Goal: Information Seeking & Learning: Check status

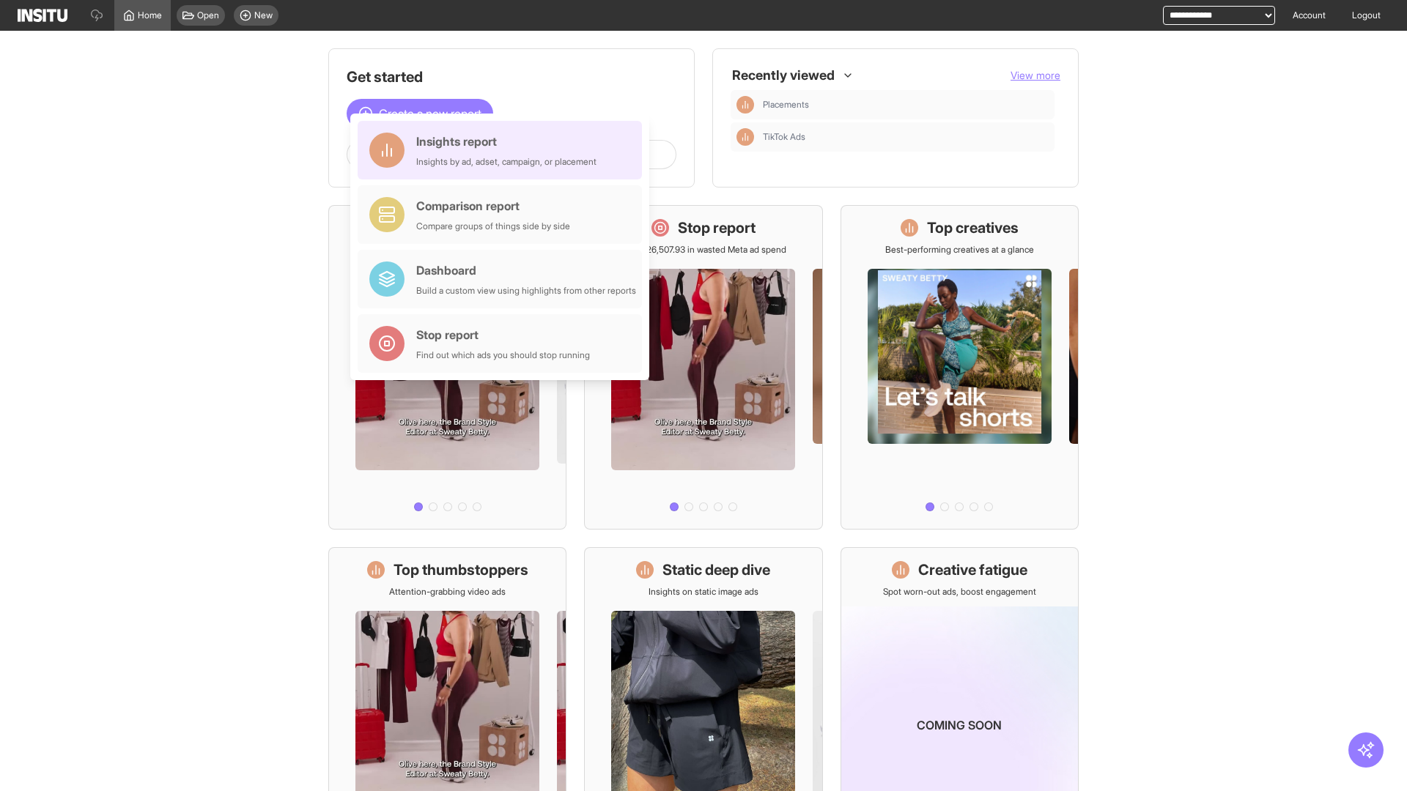
click at [503, 150] on div "Insights report Insights by ad, adset, campaign, or placement" at bounding box center [506, 150] width 180 height 35
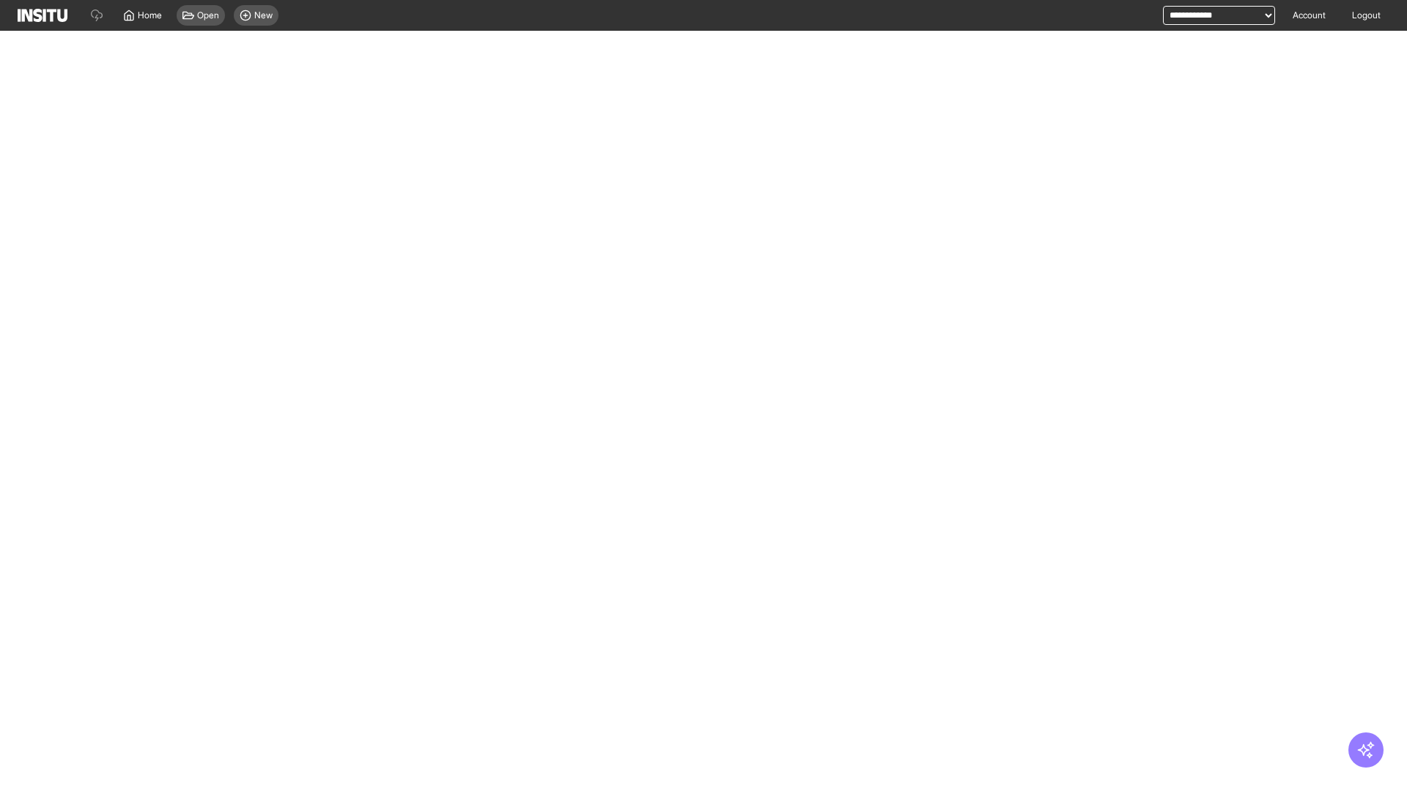
select select "**"
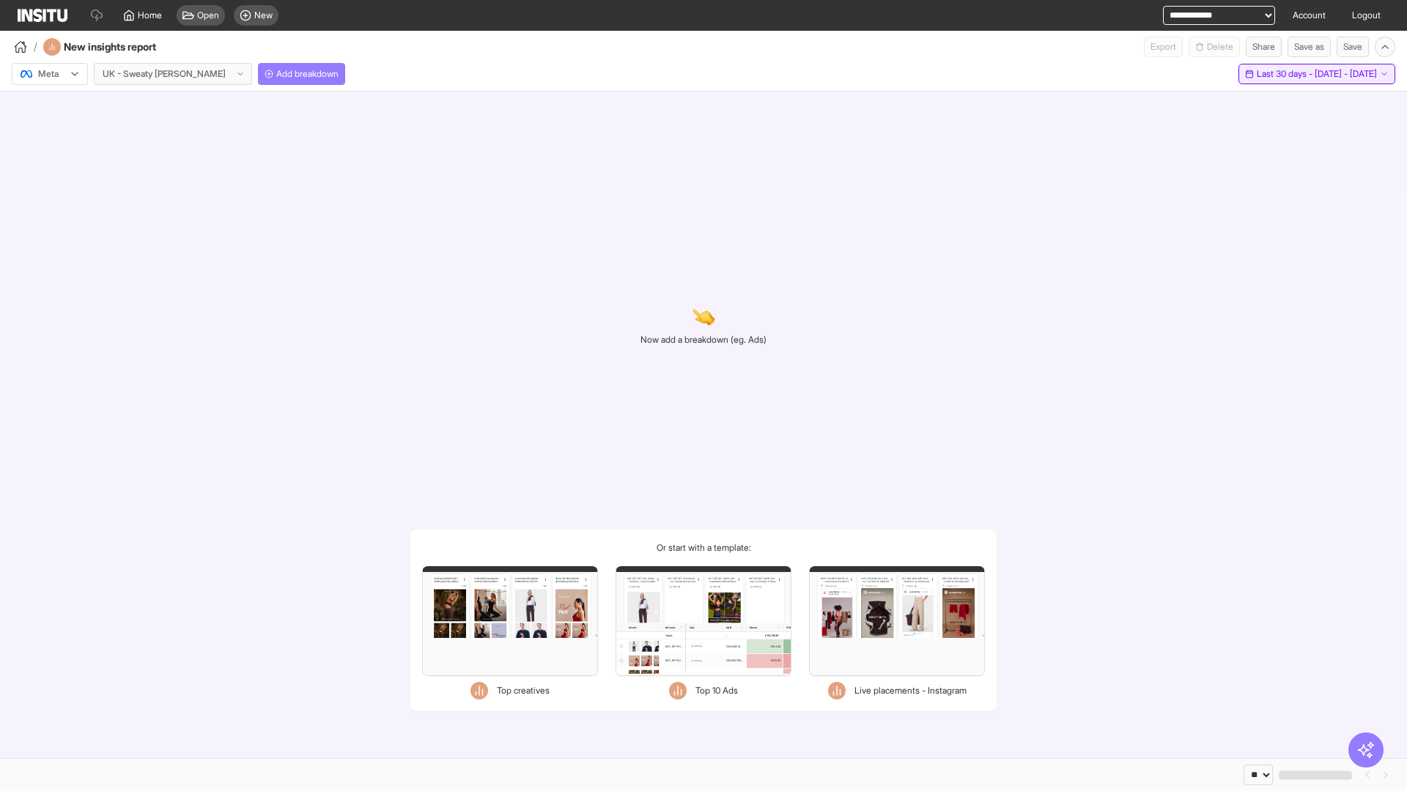
click at [1287, 74] on span "Last 30 days - [DATE] - [DATE]" at bounding box center [1317, 74] width 120 height 12
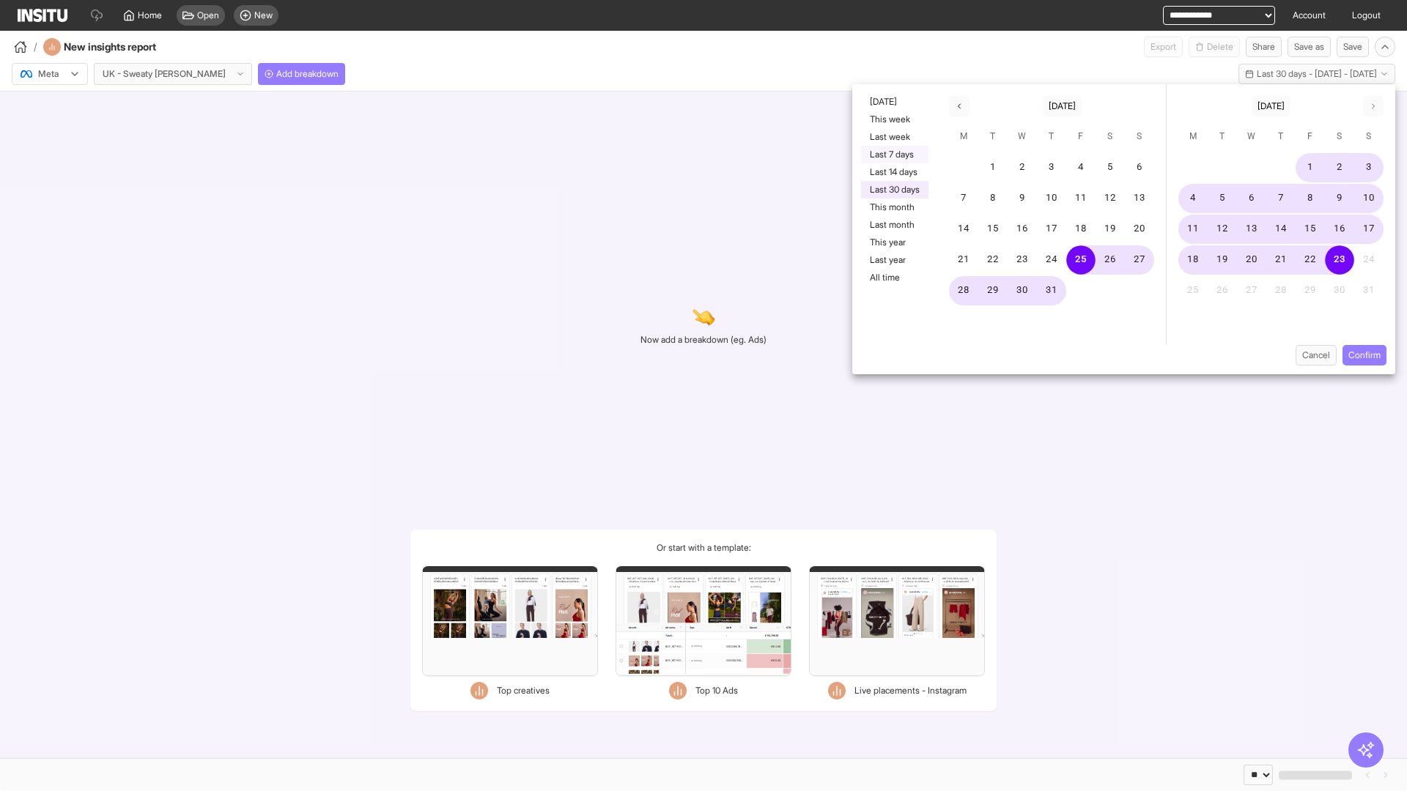
click at [893, 155] on button "Last 7 days" at bounding box center [894, 155] width 67 height 18
